Goal: Task Accomplishment & Management: Manage account settings

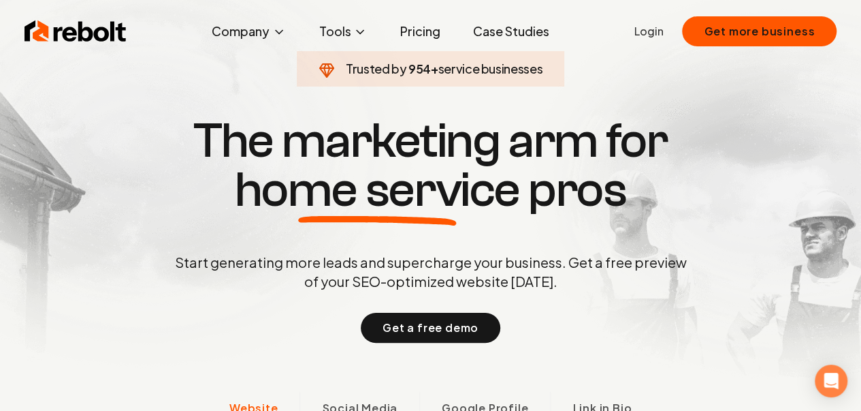
click at [648, 29] on link "Login" at bounding box center [648, 31] width 29 height 16
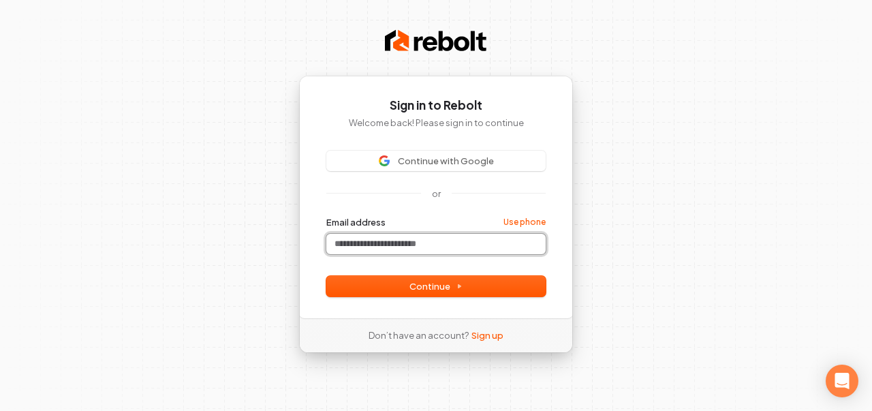
click at [419, 244] on input "Email address" at bounding box center [435, 244] width 219 height 20
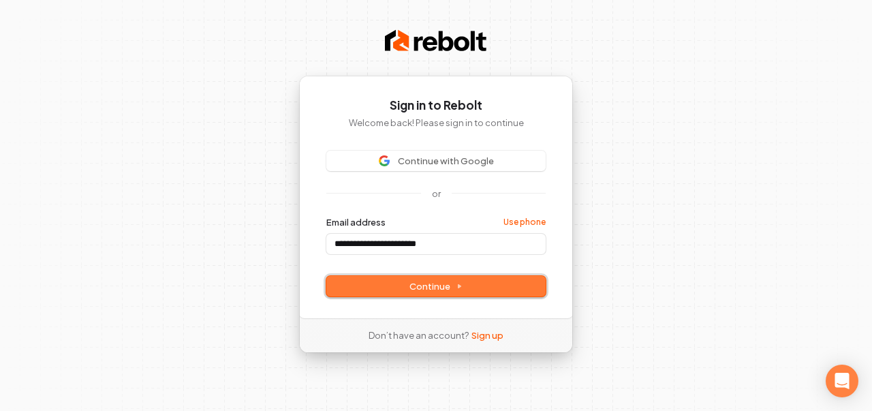
click at [433, 289] on span "Continue" at bounding box center [435, 286] width 53 height 12
type input "**********"
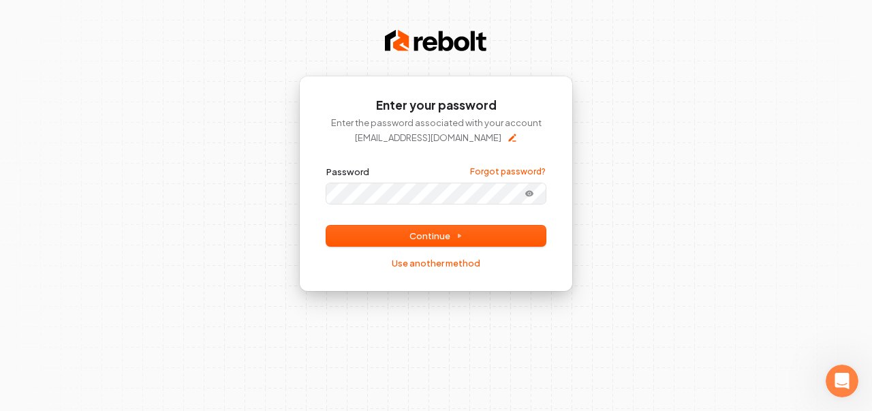
click at [326, 165] on button "submit" at bounding box center [326, 165] width 0 height 0
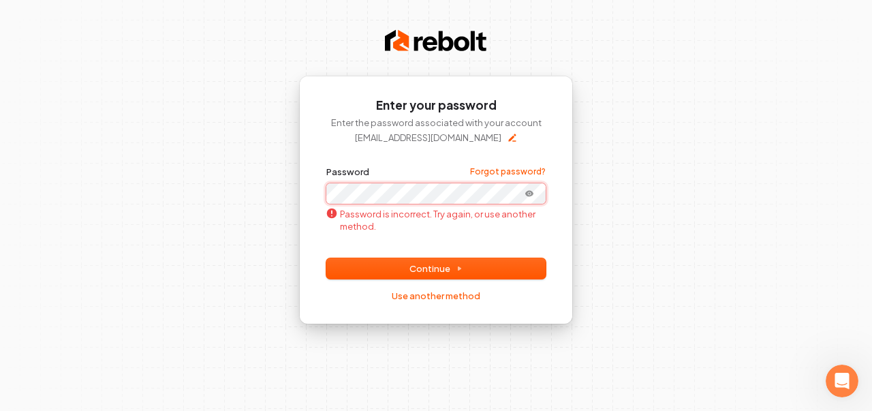
click at [326, 165] on button "submit" at bounding box center [326, 165] width 0 height 0
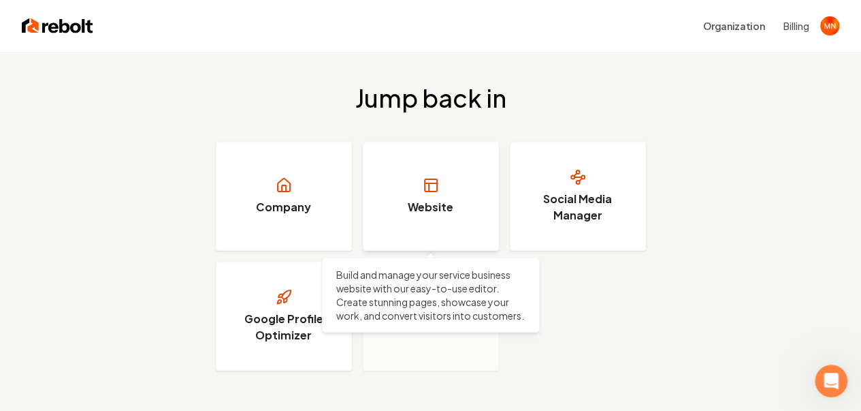
click at [428, 186] on icon at bounding box center [431, 185] width 16 height 16
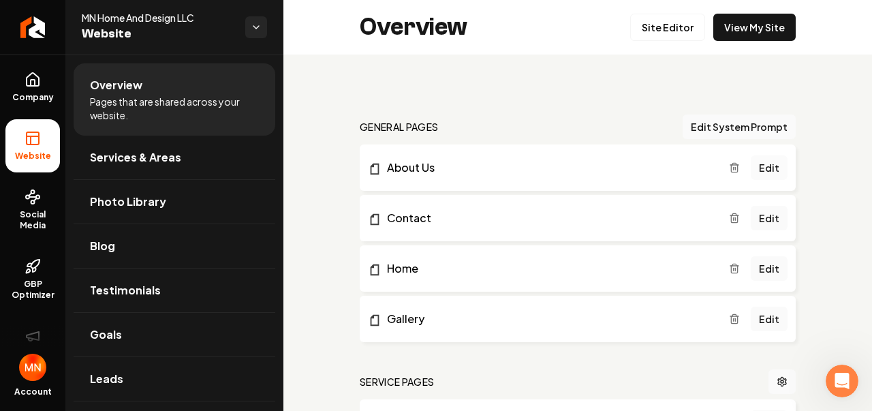
click at [757, 161] on link "Edit" at bounding box center [768, 167] width 37 height 25
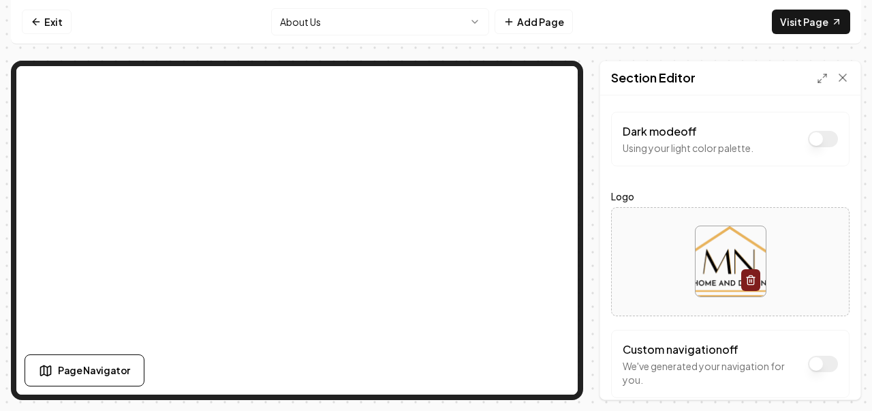
click at [720, 238] on img at bounding box center [730, 261] width 70 height 70
click at [624, 247] on div at bounding box center [729, 261] width 237 height 93
click at [707, 236] on img at bounding box center [730, 261] width 70 height 70
type input "**********"
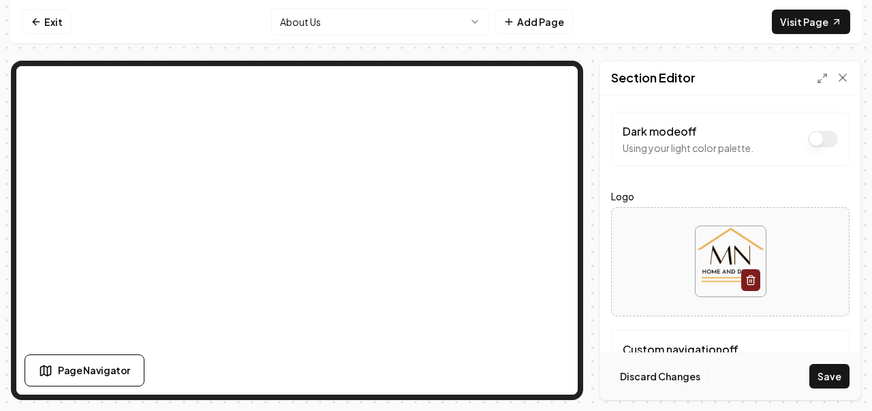
click at [665, 375] on button "Discard Changes" at bounding box center [660, 376] width 98 height 25
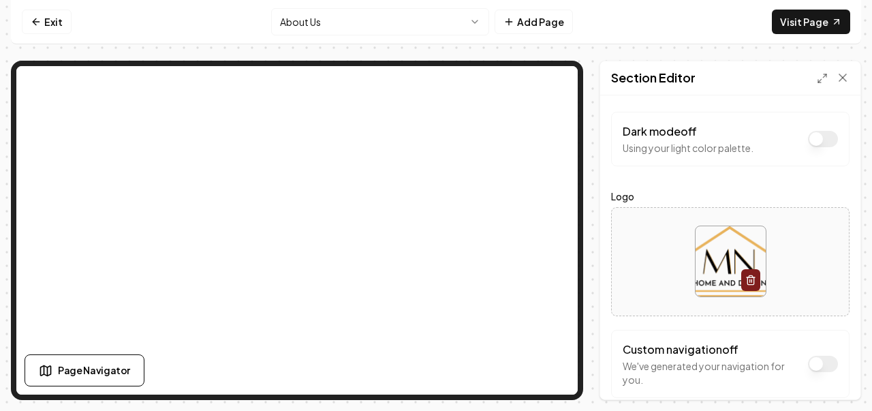
click at [678, 78] on h2 "Section Editor" at bounding box center [653, 77] width 84 height 19
click at [820, 80] on line at bounding box center [819, 81] width 3 height 3
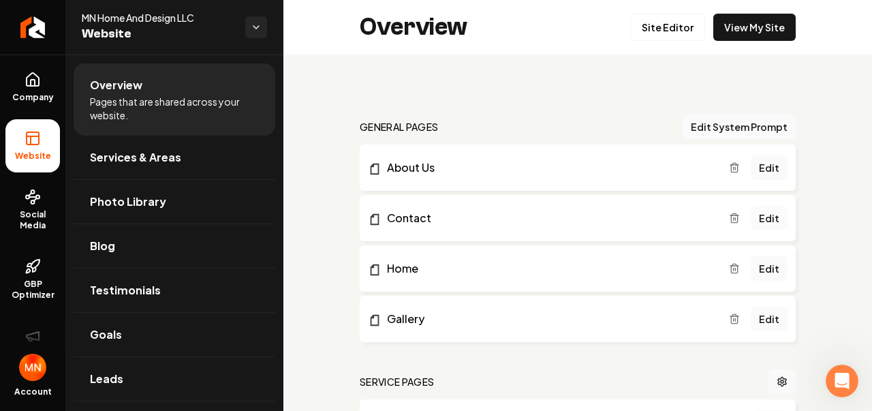
click at [763, 212] on link "Edit" at bounding box center [768, 218] width 37 height 25
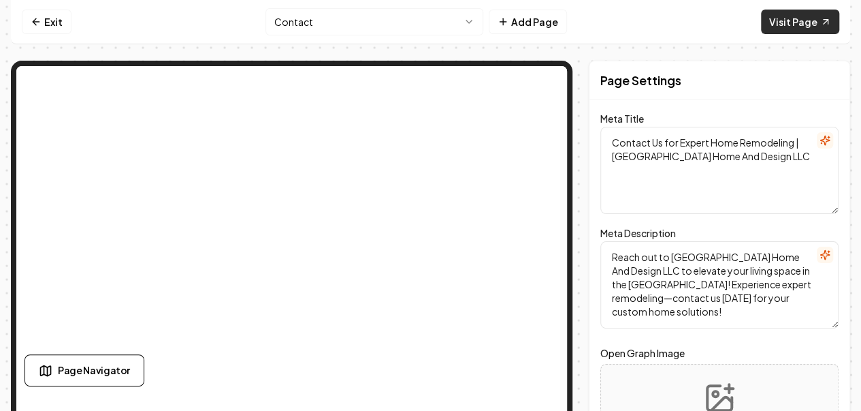
click at [808, 17] on link "Visit Page" at bounding box center [800, 22] width 78 height 25
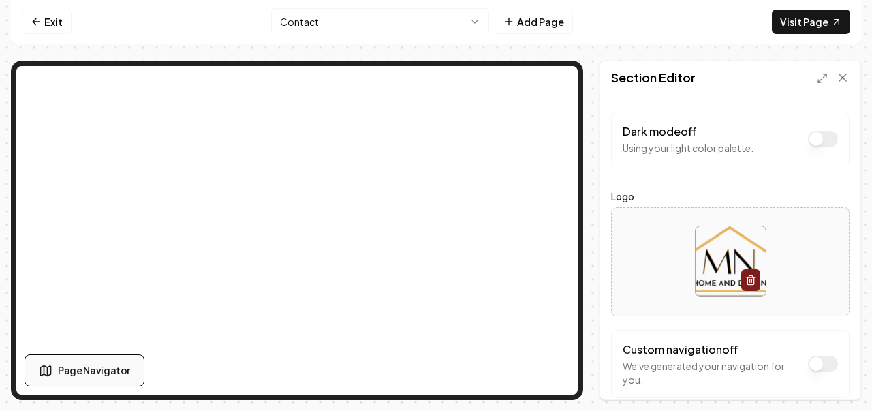
click at [98, 374] on span "Page Navigator" at bounding box center [94, 370] width 72 height 14
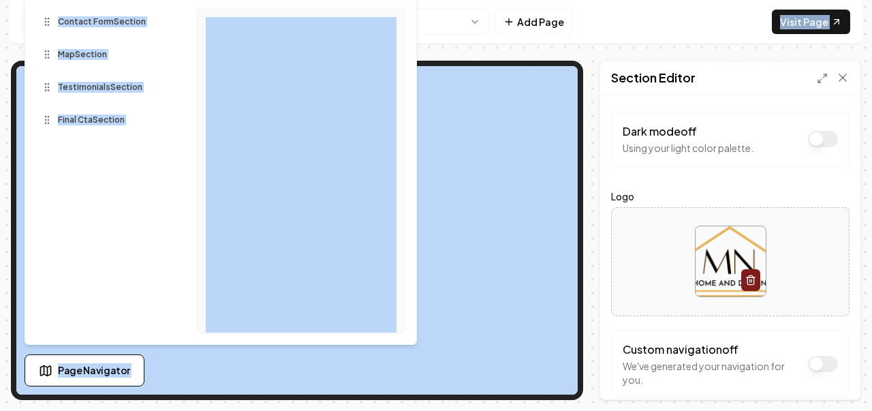
click at [608, 52] on div "Exit Contact Add Page Visit Page Page Navigator Sections Contact Form Section M…" at bounding box center [436, 200] width 850 height 400
click at [606, 52] on div "Exit Contact Add Page Visit Page Page Navigator Sections Contact Form Section M…" at bounding box center [436, 200] width 850 height 400
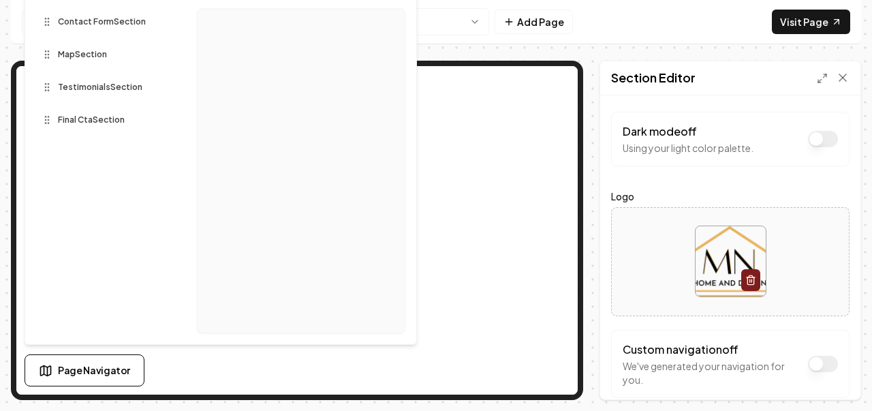
click at [602, 262] on div "Dark mode off Using your light color palette. Logo Custom navigation off We've …" at bounding box center [730, 247] width 260 height 304
click at [476, 20] on html "Computer Required This feature is only available on a computer. Please switch t…" at bounding box center [436, 205] width 872 height 411
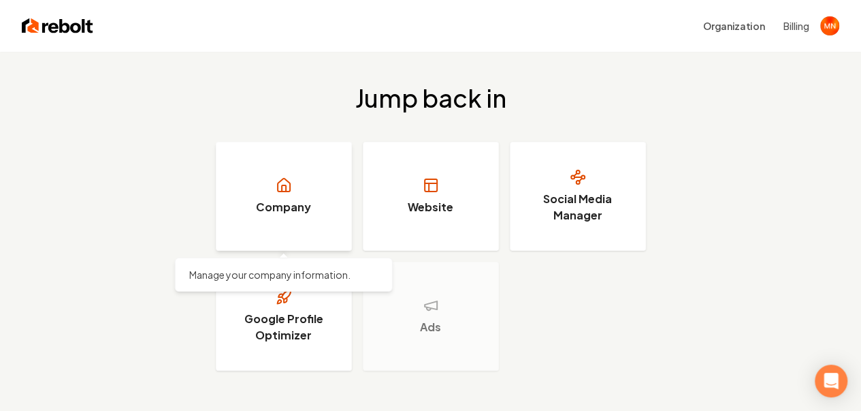
click at [282, 190] on icon at bounding box center [284, 185] width 16 height 16
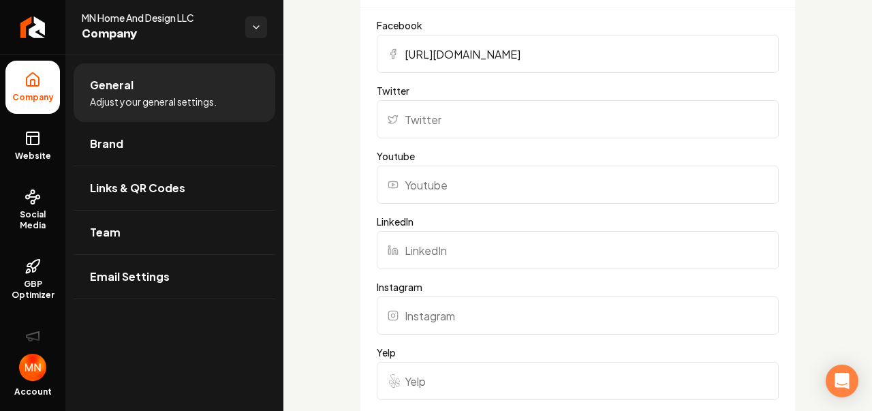
scroll to position [1362, 0]
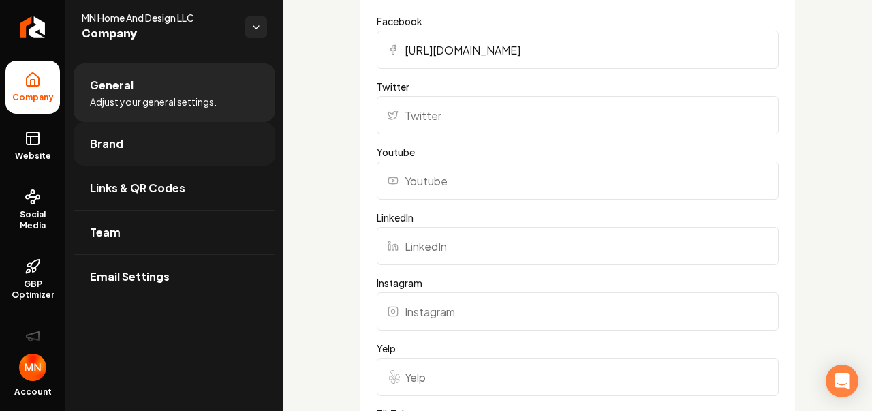
click at [101, 139] on span "Brand" at bounding box center [106, 144] width 33 height 16
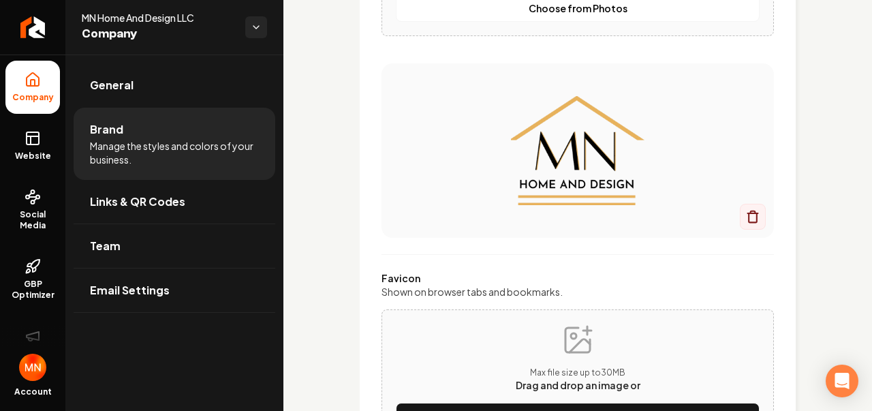
scroll to position [340, 0]
